Goal: Information Seeking & Learning: Check status

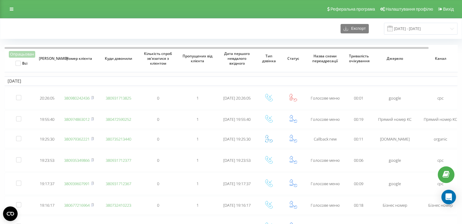
click at [413, 17] on link "Налаштування профілю" at bounding box center [406, 9] width 58 height 18
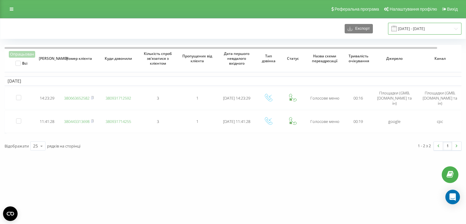
click at [419, 30] on input "20.08.2025 - 20.08.2025" at bounding box center [424, 29] width 73 height 12
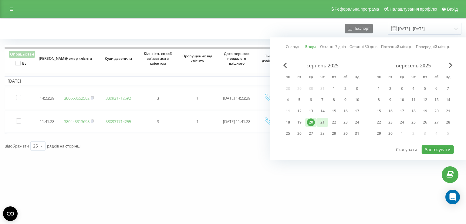
click at [325, 122] on div "21" at bounding box center [323, 122] width 8 height 8
click at [435, 147] on button "Застосувати" at bounding box center [438, 149] width 32 height 9
type input "21.08.2025 - 21.08.2025"
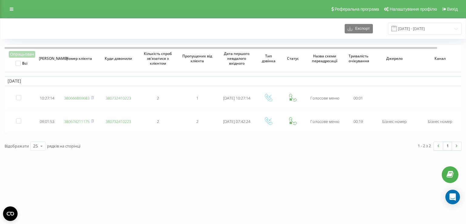
click at [216, 206] on div "avicena.ck.ua Проекти avicena.ck.ua Дашборд Центр звернень Журнал дзвінків Журн…" at bounding box center [233, 112] width 466 height 224
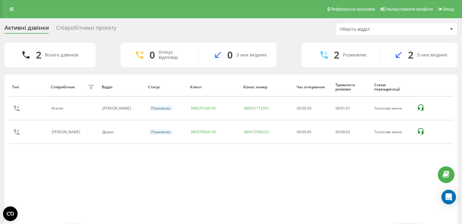
click at [255, 213] on div "Тип Співробітник фільтру Відділ Статус Клієнт Бізнес номер Час очікування Трива…" at bounding box center [230, 150] width 443 height 146
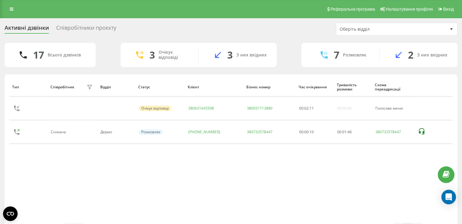
click at [95, 26] on div "Співробітники проєкту" at bounding box center [86, 29] width 60 height 9
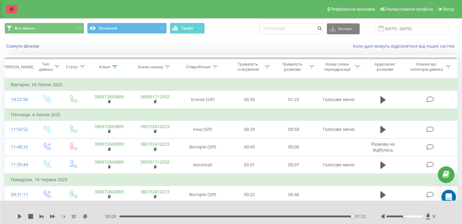
click at [9, 9] on link at bounding box center [11, 9] width 11 height 9
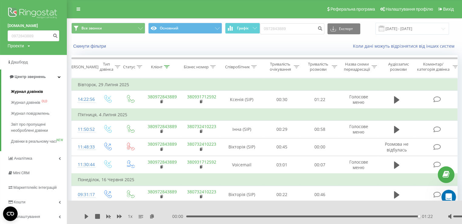
click at [15, 93] on span "Журнал дзвінків" at bounding box center [27, 92] width 32 height 6
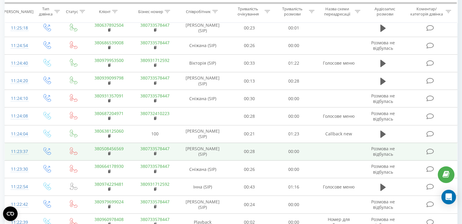
scroll to position [147, 0]
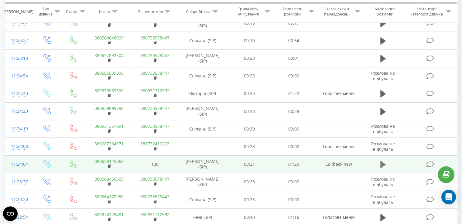
click at [380, 165] on icon at bounding box center [382, 164] width 5 height 7
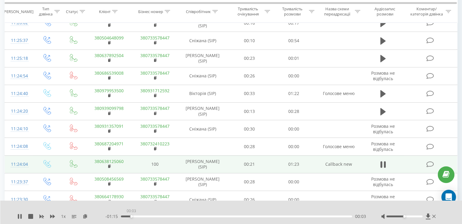
drag, startPoint x: 131, startPoint y: 216, endPoint x: 136, endPoint y: 215, distance: 4.9
click at [131, 216] on div "00:03" at bounding box center [236, 217] width 231 height 2
click at [150, 216] on div "00:03" at bounding box center [236, 217] width 231 height 2
click at [176, 219] on div "- 01:08 00:11 00:11" at bounding box center [235, 216] width 261 height 6
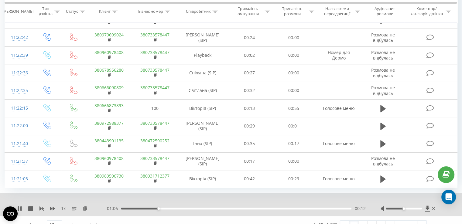
scroll to position [353, 0]
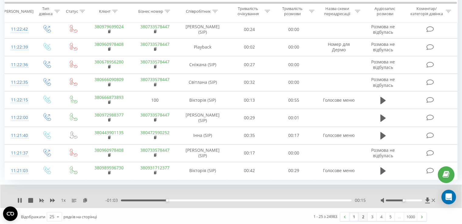
click at [366, 214] on link "2" at bounding box center [362, 217] width 9 height 9
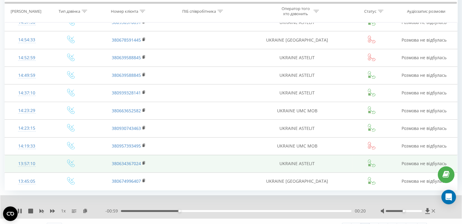
scroll to position [353, 0]
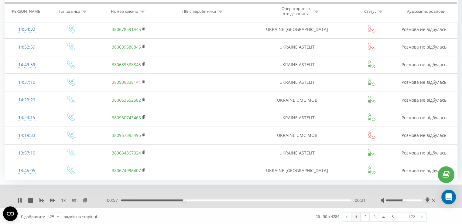
click at [357, 218] on link "1" at bounding box center [355, 217] width 9 height 9
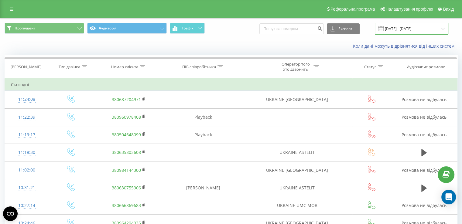
click at [412, 32] on input "[DATE] - [DATE]" at bounding box center [411, 29] width 73 height 12
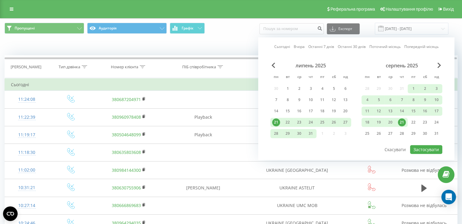
click at [401, 121] on div "21" at bounding box center [402, 122] width 8 height 8
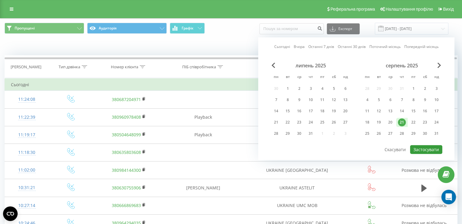
click at [421, 147] on button "Застосувати" at bounding box center [426, 149] width 32 height 9
type input "[DATE] - [DATE]"
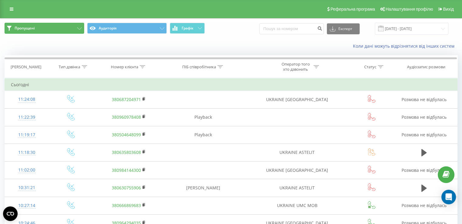
click at [69, 25] on button "Пропущені" at bounding box center [45, 28] width 80 height 11
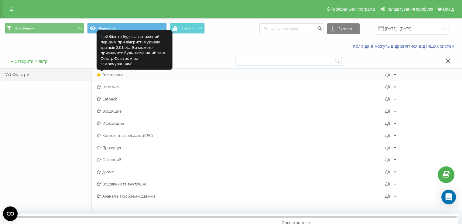
click at [98, 74] on icon at bounding box center [99, 75] width 5 height 4
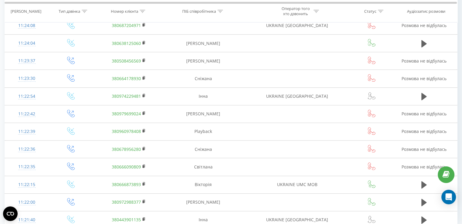
scroll to position [329, 0]
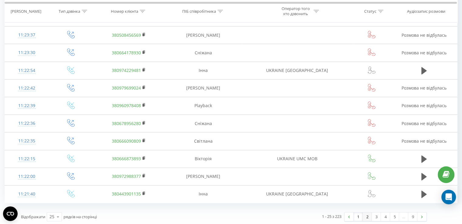
click at [366, 213] on link "2" at bounding box center [367, 217] width 9 height 9
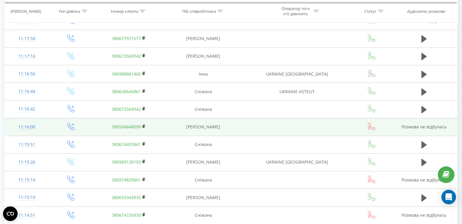
scroll to position [313, 0]
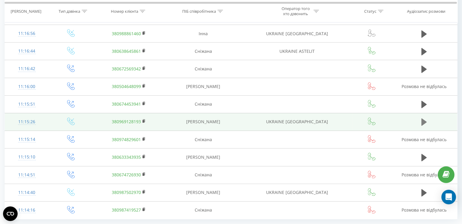
click at [424, 119] on icon at bounding box center [423, 121] width 5 height 7
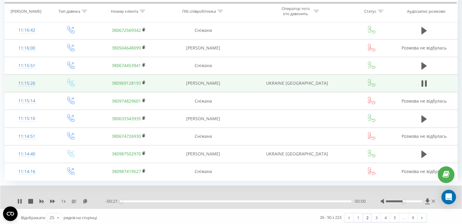
scroll to position [353, 0]
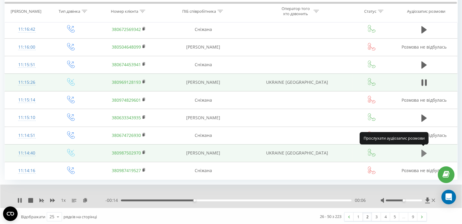
click at [421, 152] on icon at bounding box center [423, 153] width 5 height 7
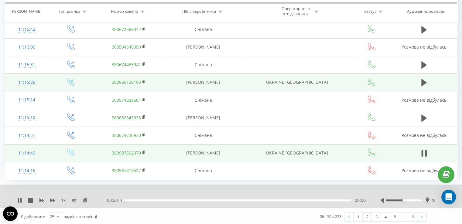
click at [147, 199] on div "- 00:23 00:00 00:00" at bounding box center [235, 200] width 260 height 6
click at [172, 199] on div "00:00" at bounding box center [236, 200] width 230 height 2
click at [232, 199] on div "- 00:17 00:05 00:05" at bounding box center [235, 200] width 260 height 6
click at [259, 199] on div "00:05" at bounding box center [236, 200] width 230 height 2
click at [360, 213] on link "1" at bounding box center [357, 217] width 9 height 9
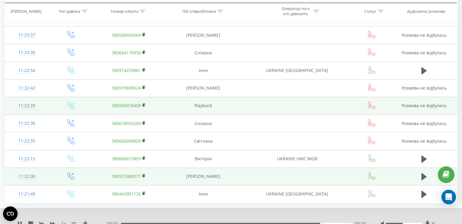
scroll to position [353, 0]
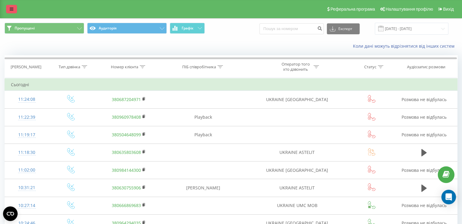
click at [8, 11] on link at bounding box center [11, 9] width 11 height 9
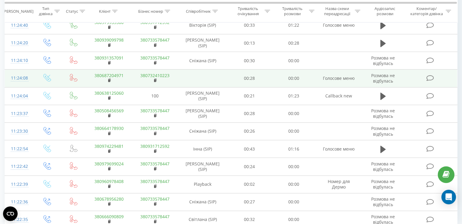
scroll to position [329, 0]
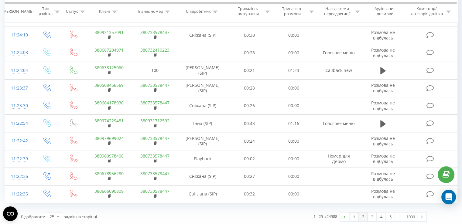
click at [359, 216] on link "2" at bounding box center [362, 217] width 9 height 9
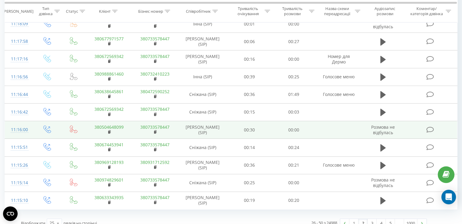
scroll to position [329, 0]
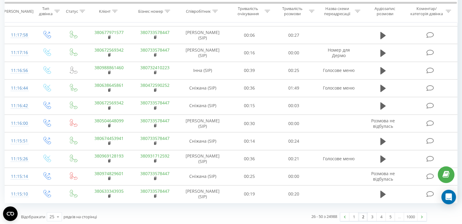
click at [354, 219] on div "26 - 50 з 24988 1 2 3 4 5 … 1000" at bounding box center [327, 217] width 207 height 18
click at [354, 219] on div "1 2 3 4 5 … 1000" at bounding box center [383, 216] width 87 height 9
click at [354, 216] on link "1" at bounding box center [353, 217] width 9 height 9
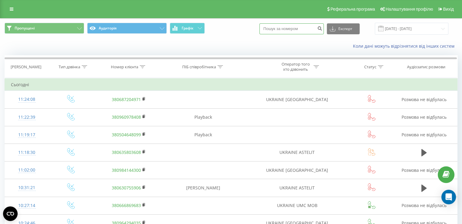
click at [298, 31] on input at bounding box center [291, 28] width 64 height 11
type input "0666873893"
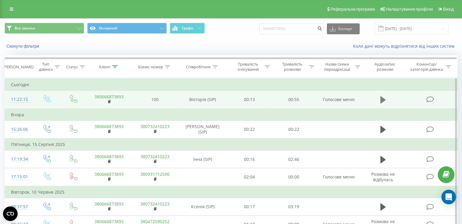
click at [380, 97] on icon at bounding box center [382, 100] width 5 height 9
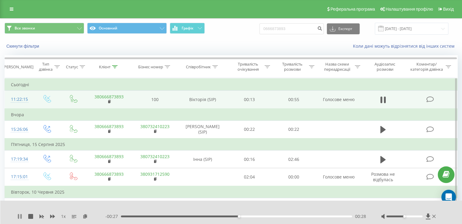
click at [20, 218] on icon at bounding box center [19, 216] width 5 height 5
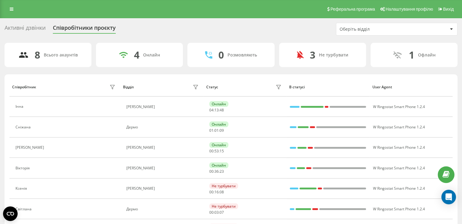
click at [45, 27] on div "Активні дзвінки" at bounding box center [25, 29] width 41 height 9
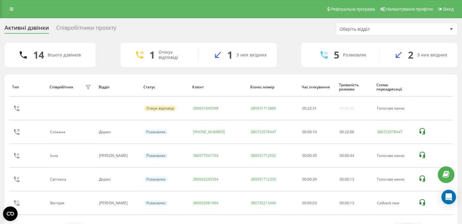
click at [70, 25] on div "Співробітники проєкту" at bounding box center [86, 29] width 60 height 9
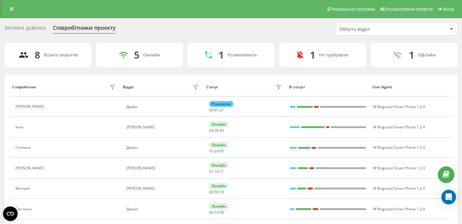
click at [32, 25] on div "Активні дзвінки" at bounding box center [25, 29] width 41 height 9
